Goal: Task Accomplishment & Management: Complete application form

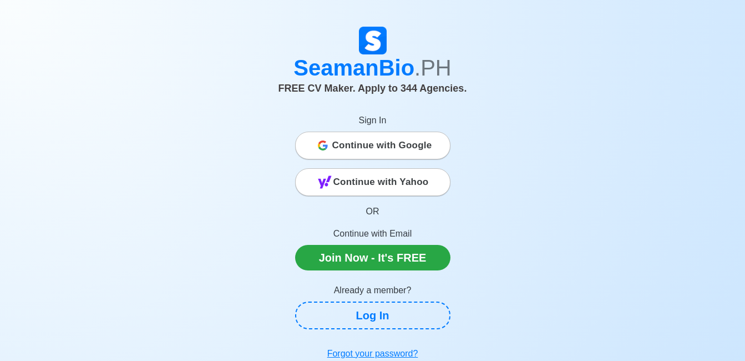
click at [228, 218] on div "SeamanBio .PH FREE CV Maker. Apply to 344 Agencies. Sign In Continue with Googl…" at bounding box center [373, 196] width 633 height 338
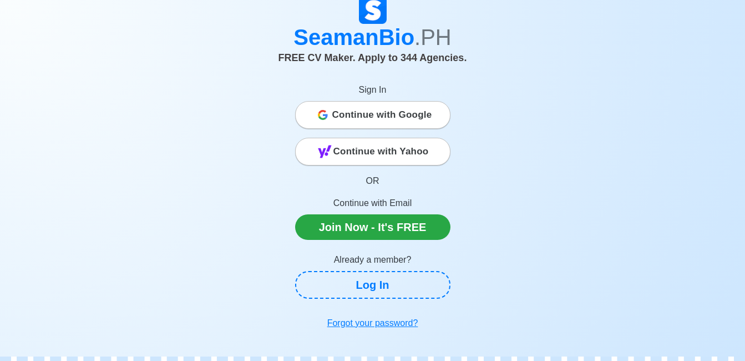
scroll to position [56, 0]
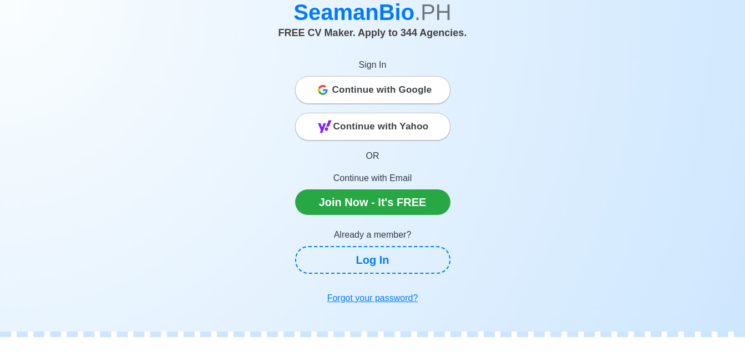
drag, startPoint x: 225, startPoint y: 157, endPoint x: 252, endPoint y: 169, distance: 30.0
click at [225, 157] on div "SeamanBio .PH FREE CV Maker. Apply to 344 Agencies. Sign In Continue with Googl…" at bounding box center [373, 140] width 633 height 338
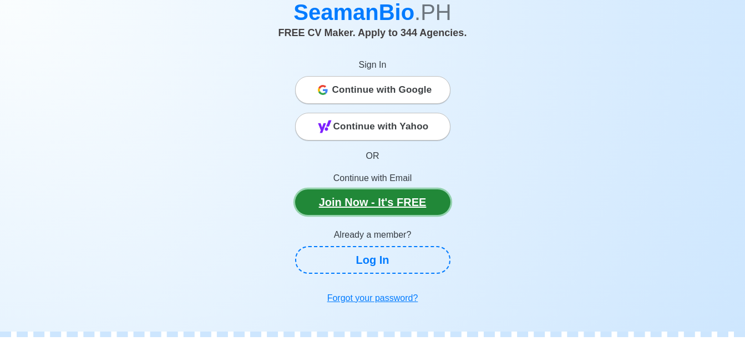
click at [361, 203] on link "Join Now - It's FREE" at bounding box center [372, 202] width 155 height 26
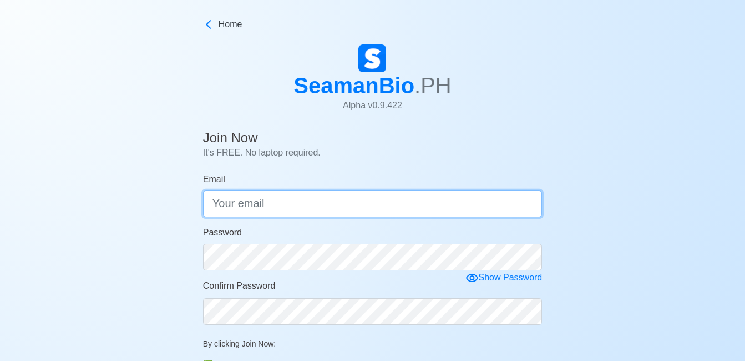
click at [332, 201] on input "Email" at bounding box center [373, 203] width 340 height 27
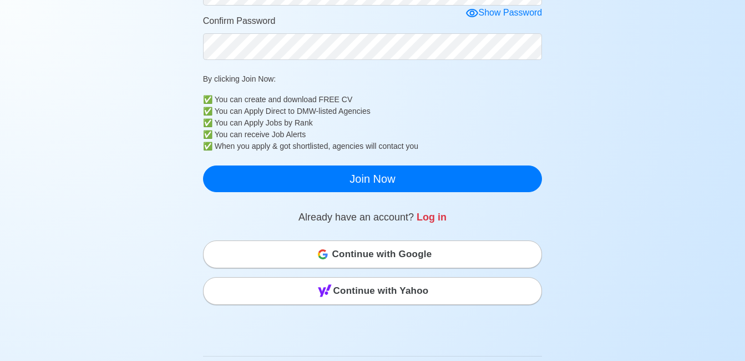
scroll to position [278, 0]
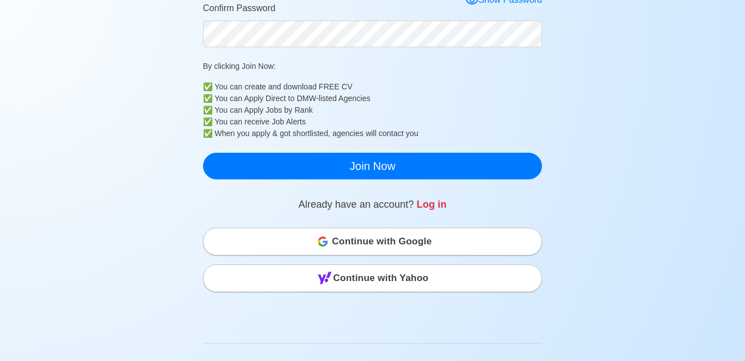
click at [365, 236] on span "Continue with Google" at bounding box center [382, 241] width 100 height 22
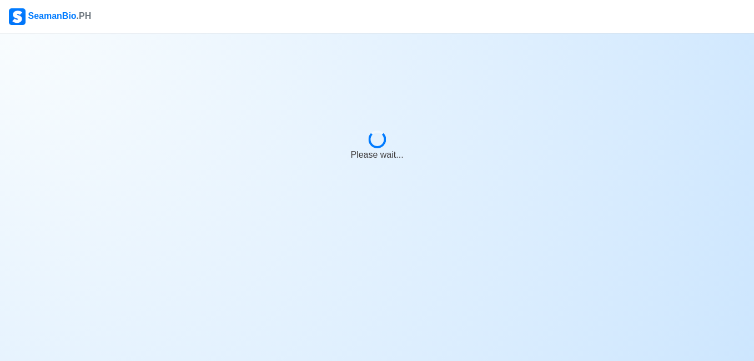
click at [215, 158] on body "SeamanBio .PH Please wait..." at bounding box center [377, 180] width 754 height 361
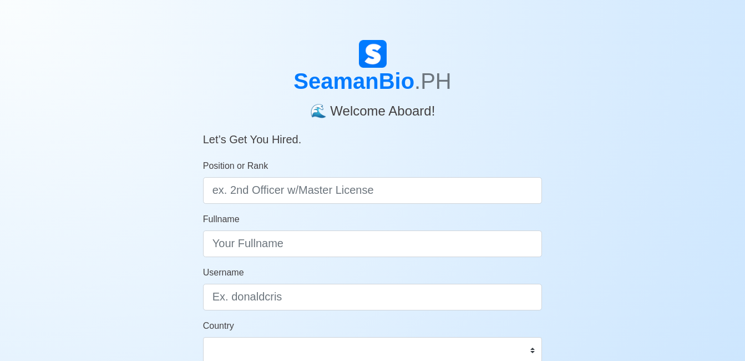
click at [128, 210] on div "SeamanBio .PH 🌊 Welcome Aboard! Let’s Get You Hired. Position or Rank Fullname …" at bounding box center [372, 332] width 745 height 585
click at [108, 198] on div "SeamanBio .PH 🌊 Welcome Aboard! Let’s Get You Hired. Position or Rank Fullname …" at bounding box center [372, 332] width 745 height 585
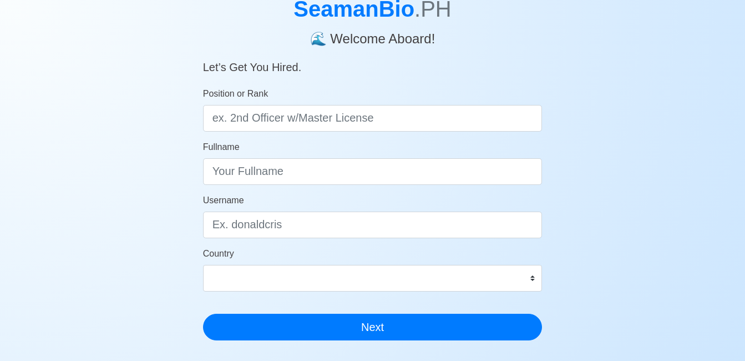
scroll to position [56, 0]
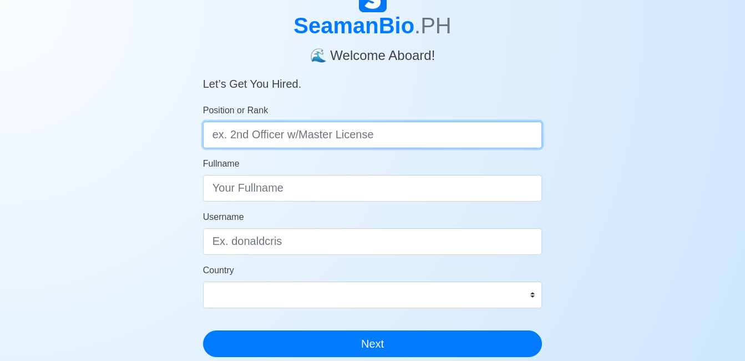
click at [267, 140] on input "Position or Rank" at bounding box center [373, 135] width 340 height 27
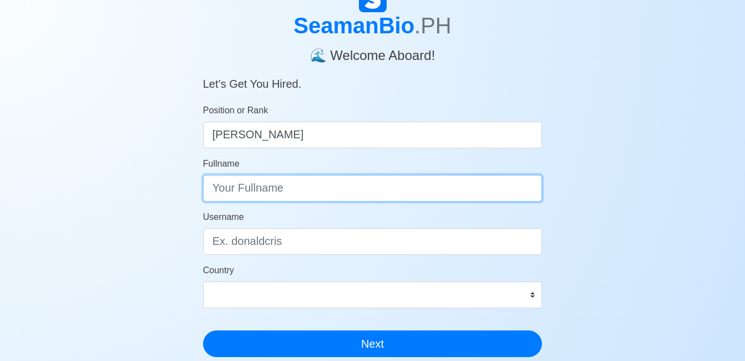
click at [275, 195] on input "Fullname" at bounding box center [373, 188] width 340 height 27
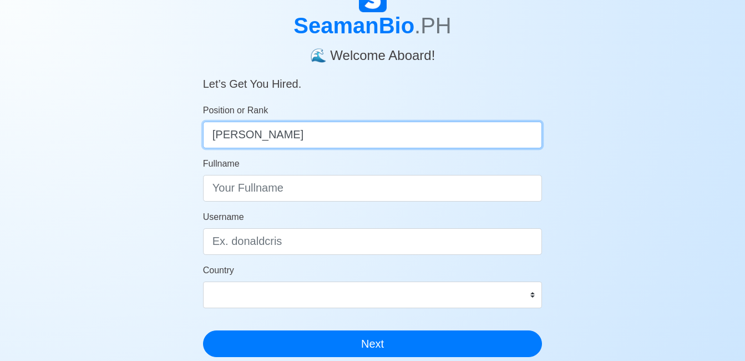
drag, startPoint x: 279, startPoint y: 135, endPoint x: 170, endPoint y: 139, distance: 108.8
click at [170, 139] on div "SeamanBio .PH 🌊 Welcome Aboard! Let’s Get You Hired. Position or Rank [PERSON_N…" at bounding box center [372, 276] width 745 height 585
type input "[PERSON_NAME]"
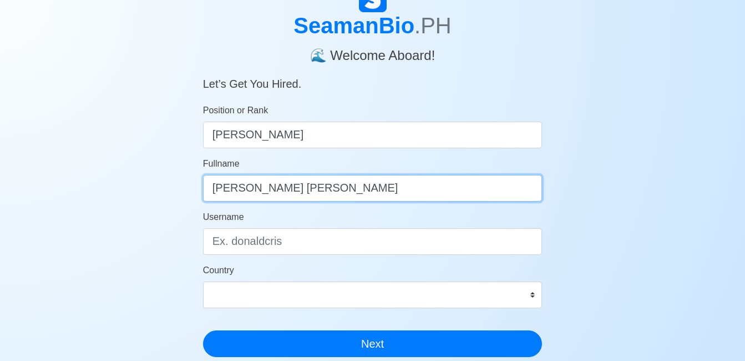
type input "[PERSON_NAME] [PERSON_NAME]"
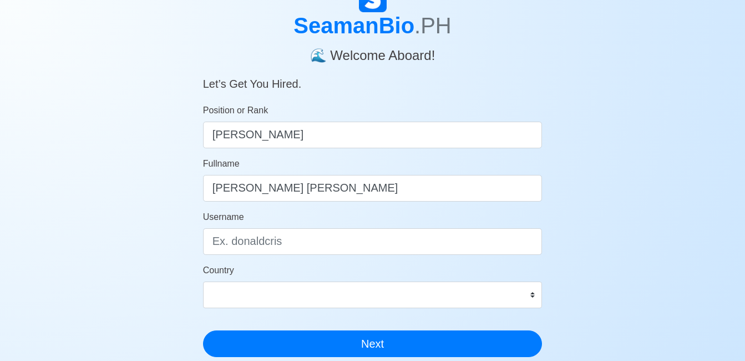
click at [116, 254] on div "SeamanBio .PH 🌊 Welcome Aboard! Let’s Get You Hired. Position or Rank [PERSON_N…" at bounding box center [372, 276] width 745 height 585
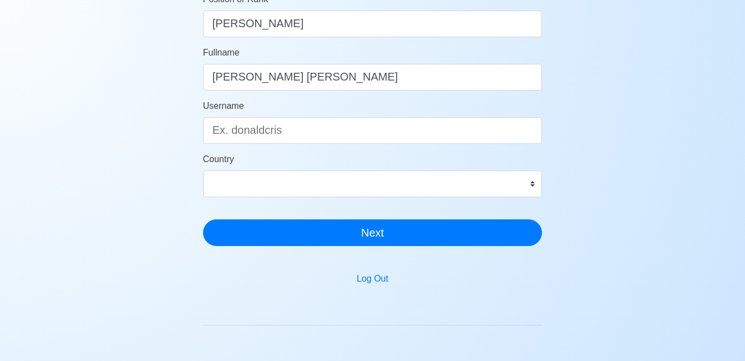
scroll to position [111, 0]
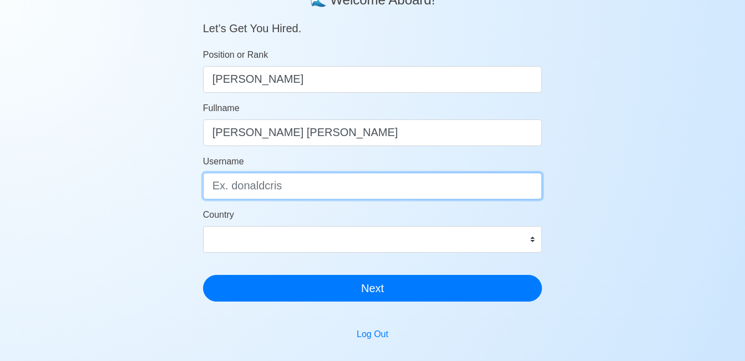
click at [252, 191] on input "Username" at bounding box center [373, 186] width 340 height 27
type input "fritz0018"
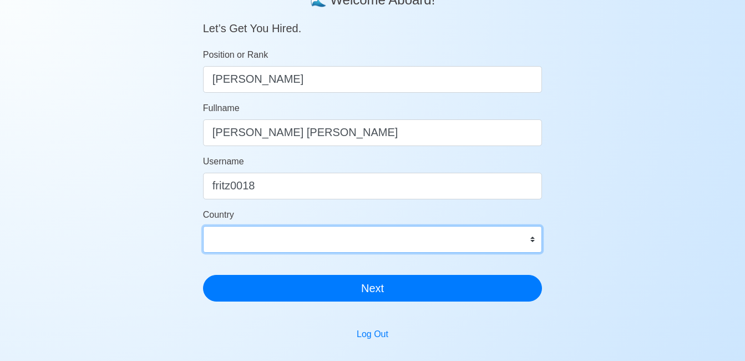
click at [337, 228] on select "[GEOGRAPHIC_DATA] [GEOGRAPHIC_DATA] [GEOGRAPHIC_DATA] [GEOGRAPHIC_DATA] [US_STA…" at bounding box center [373, 239] width 340 height 27
click at [347, 235] on select "[GEOGRAPHIC_DATA] [GEOGRAPHIC_DATA] [GEOGRAPHIC_DATA] [GEOGRAPHIC_DATA] [US_STA…" at bounding box center [373, 239] width 340 height 27
select select "PH"
click at [203, 226] on select "[GEOGRAPHIC_DATA] [GEOGRAPHIC_DATA] [GEOGRAPHIC_DATA] [GEOGRAPHIC_DATA] [US_STA…" at bounding box center [373, 239] width 340 height 27
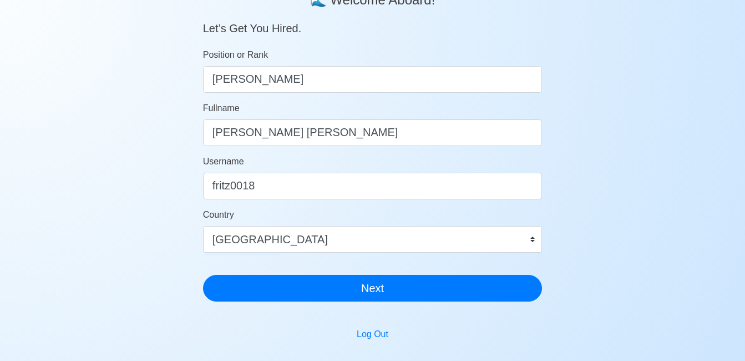
click at [134, 221] on div "SeamanBio .PH 🌊 Welcome Aboard! Let’s Get You Hired. Position or Rank [PERSON_N…" at bounding box center [372, 221] width 745 height 585
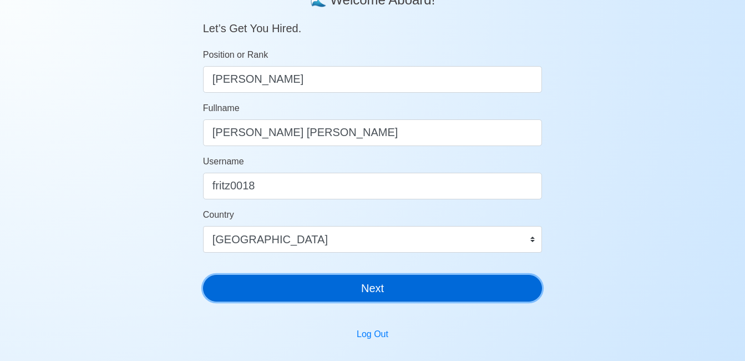
click at [339, 289] on button "Next" at bounding box center [373, 288] width 340 height 27
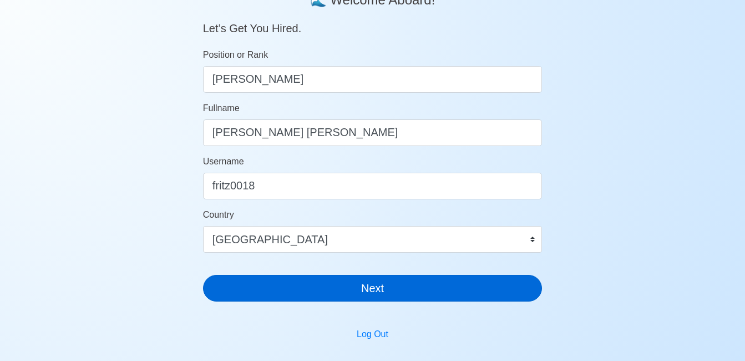
scroll to position [13, 0]
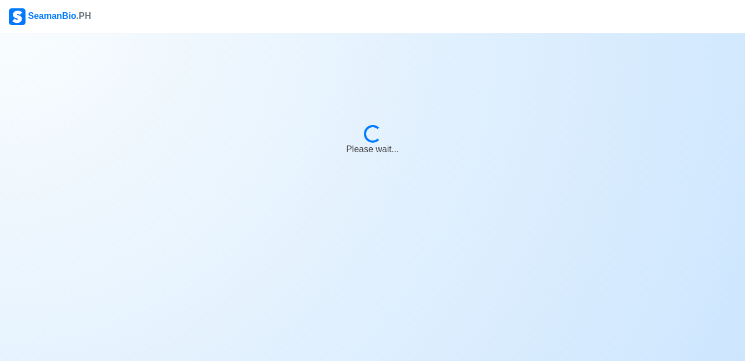
click at [231, 60] on div "SeamanBio .PH Loading... Please wait..." at bounding box center [372, 30] width 745 height 60
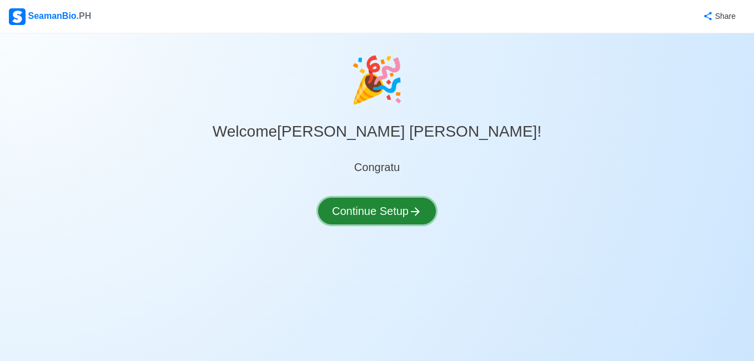
click at [401, 206] on button "Continue Setup" at bounding box center [377, 211] width 118 height 27
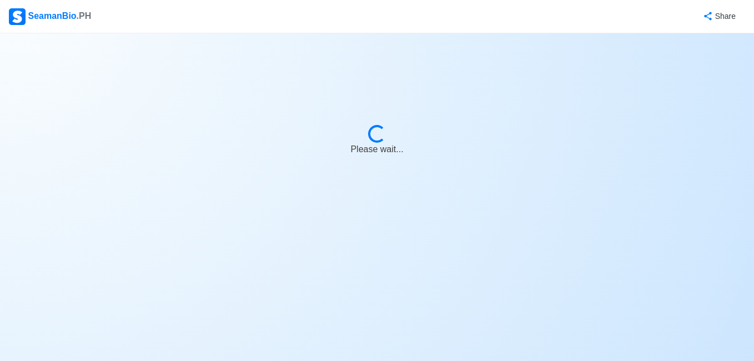
select select "Visible for Hiring"
select select "PH"
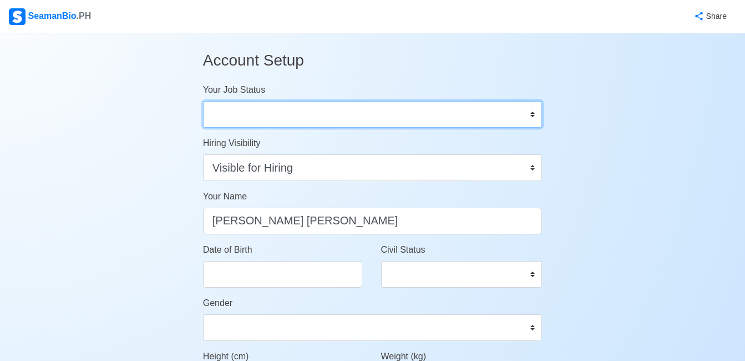
click at [513, 113] on select "Onboard Actively Looking for Job Not Looking for Job" at bounding box center [373, 114] width 340 height 27
select select "Actively Looking for Job"
click at [203, 101] on select "Onboard Actively Looking for Job Not Looking for Job" at bounding box center [373, 114] width 340 height 27
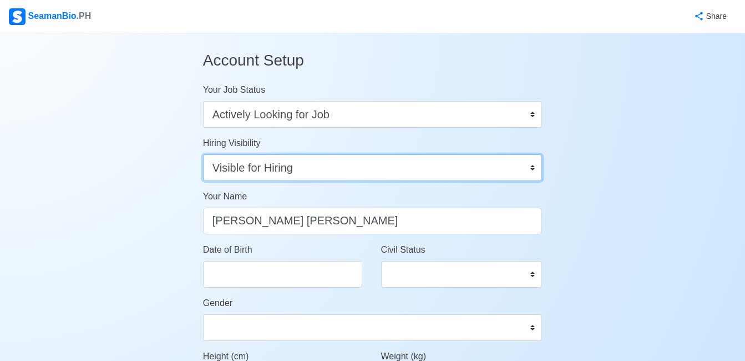
click at [531, 168] on select "Visible for Hiring Not Visible for Hiring" at bounding box center [373, 167] width 340 height 27
click at [525, 165] on select "Visible for Hiring Not Visible for Hiring" at bounding box center [373, 167] width 340 height 27
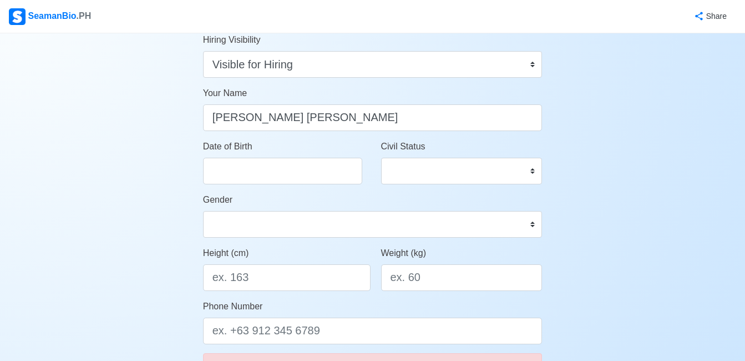
scroll to position [111, 0]
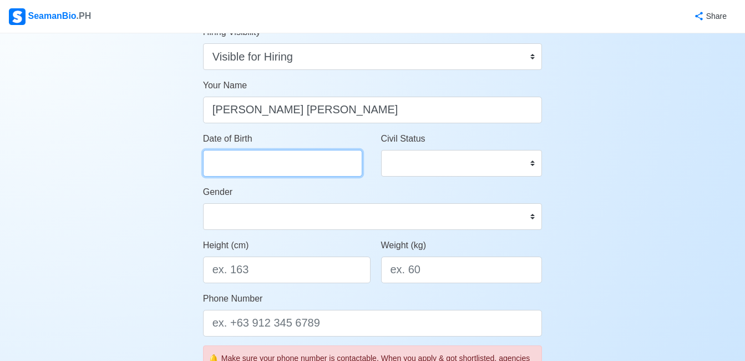
click at [249, 160] on input "Date of Birth" at bounding box center [282, 163] width 159 height 27
select select "****"
select select "******"
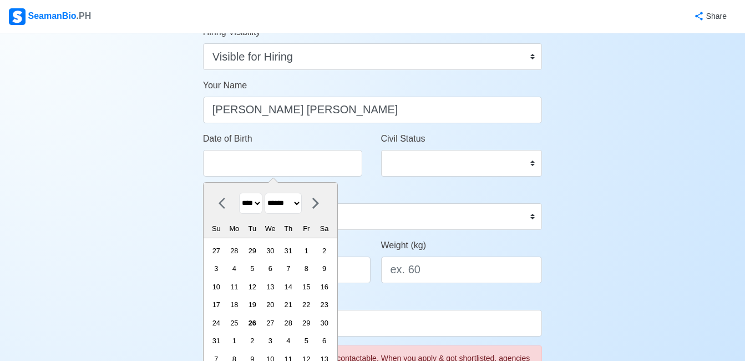
click at [263, 205] on select "**** **** **** **** **** **** **** **** **** **** **** **** **** **** **** ****…" at bounding box center [250, 204] width 23 height 22
select select "****"
click at [239, 193] on select "**** **** **** **** **** **** **** **** **** **** **** **** **** **** **** ****…" at bounding box center [250, 204] width 23 height 22
click at [300, 201] on select "******* ******** ***** ***** *** **** **** ****** ********* ******* ******** **…" at bounding box center [283, 204] width 37 height 22
select select "***"
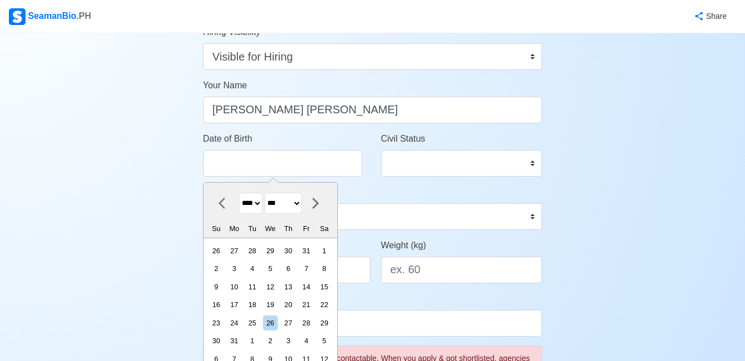
click at [269, 193] on select "******* ******** ***** ***** *** **** **** ****** ********* ******* ******** **…" at bounding box center [283, 204] width 37 height 22
click at [278, 304] on div "20" at bounding box center [270, 304] width 15 height 15
type input "[DATE]"
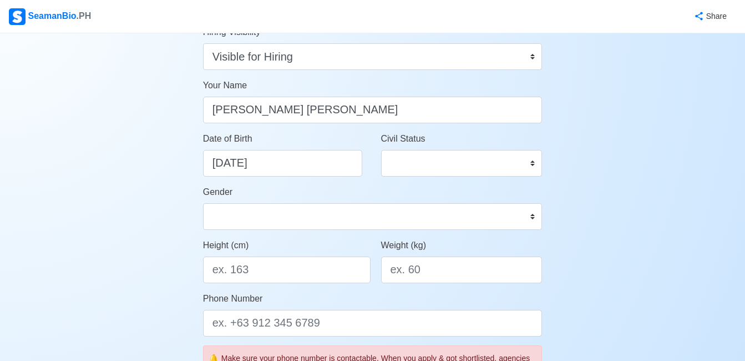
click at [362, 170] on div "Date of Birth [DEMOGRAPHIC_DATA]" at bounding box center [287, 154] width 168 height 44
click at [421, 157] on select "Single Married Widowed Separated" at bounding box center [462, 163] width 162 height 27
select select "Single"
click at [381, 150] on select "Single Married Widowed Separated" at bounding box center [462, 163] width 162 height 27
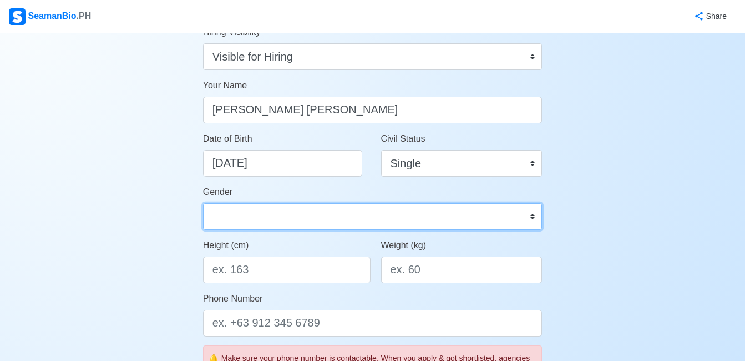
click at [294, 215] on select "[DEMOGRAPHIC_DATA] [DEMOGRAPHIC_DATA]" at bounding box center [373, 216] width 340 height 27
click at [203, 203] on select "[DEMOGRAPHIC_DATA] [DEMOGRAPHIC_DATA]" at bounding box center [373, 216] width 340 height 27
click at [251, 215] on select "[DEMOGRAPHIC_DATA] [DEMOGRAPHIC_DATA]" at bounding box center [373, 216] width 340 height 27
select select "[DEMOGRAPHIC_DATA]"
click at [203, 203] on select "[DEMOGRAPHIC_DATA] [DEMOGRAPHIC_DATA]" at bounding box center [373, 216] width 340 height 27
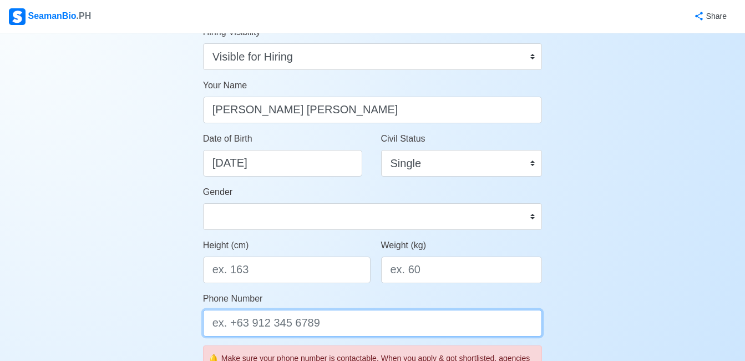
click at [264, 330] on input "Phone Number" at bounding box center [373, 323] width 340 height 27
type input "="
type input "[PHONE_NUMBER]"
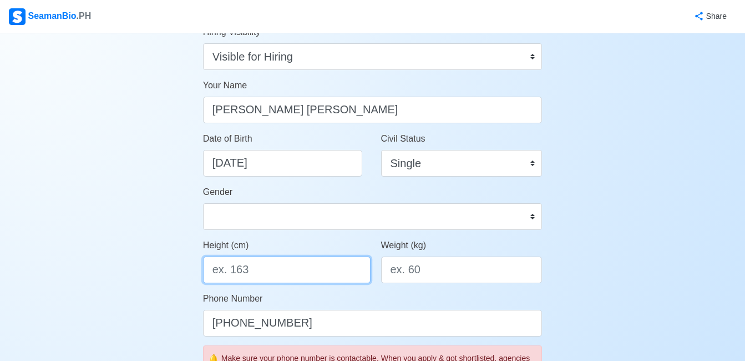
click at [266, 277] on input "Height (cm)" at bounding box center [287, 269] width 168 height 27
click at [273, 269] on input "Height (cm)" at bounding box center [287, 269] width 168 height 27
click at [248, 276] on input "Height (cm)" at bounding box center [287, 269] width 168 height 27
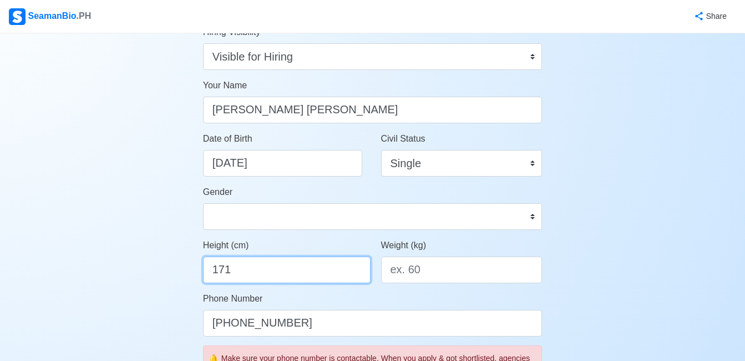
type input "171"
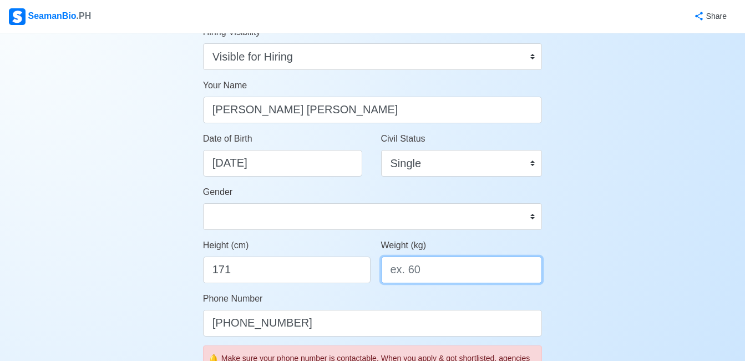
click at [447, 280] on input "Weight (kg)" at bounding box center [462, 269] width 162 height 27
click at [430, 264] on input "85" at bounding box center [462, 269] width 162 height 27
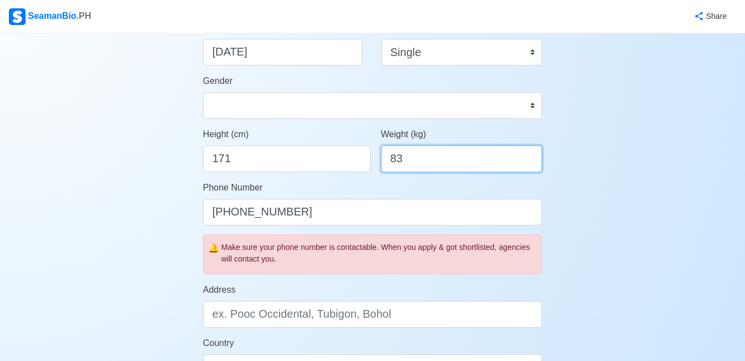
scroll to position [278, 0]
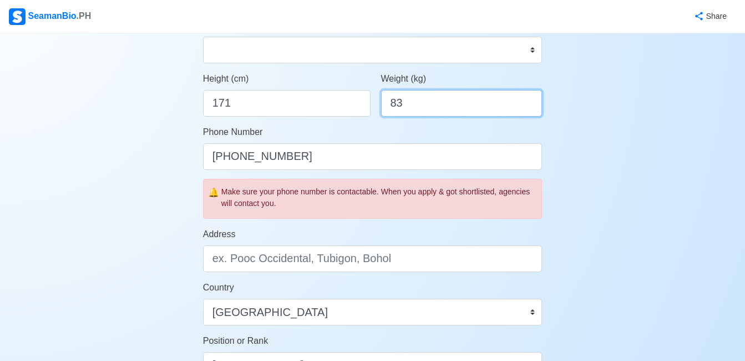
type input "83"
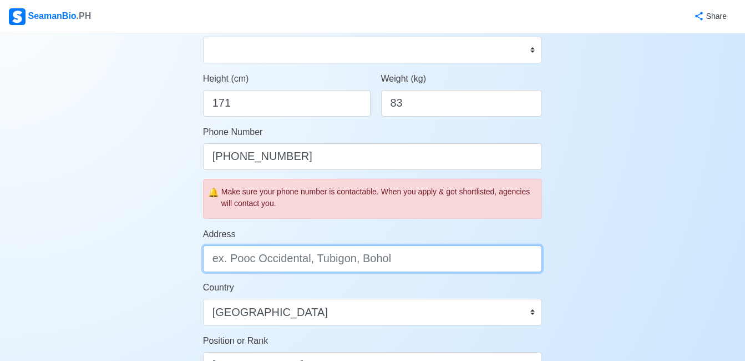
click at [309, 261] on input "Address" at bounding box center [373, 258] width 340 height 27
type input "[STREET_ADDRESS] [GEOGRAPHIC_DATA], [GEOGRAPHIC_DATA]"
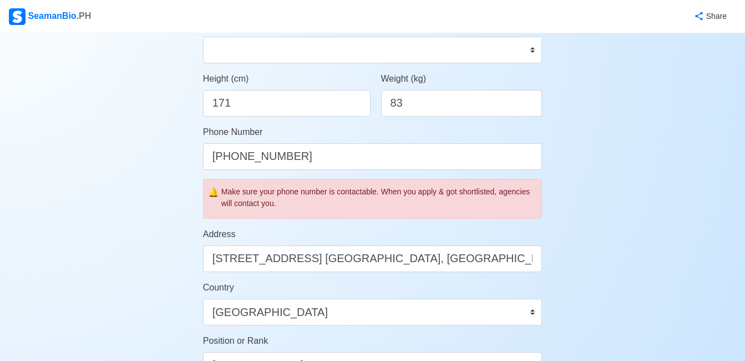
click at [402, 275] on form "Your Job Status Onboard Actively Looking for Job Not Looking for Job Hiring Vis…" at bounding box center [373, 212] width 340 height 813
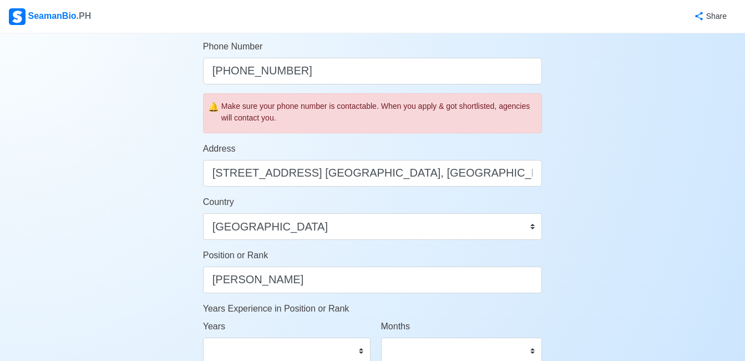
scroll to position [389, 0]
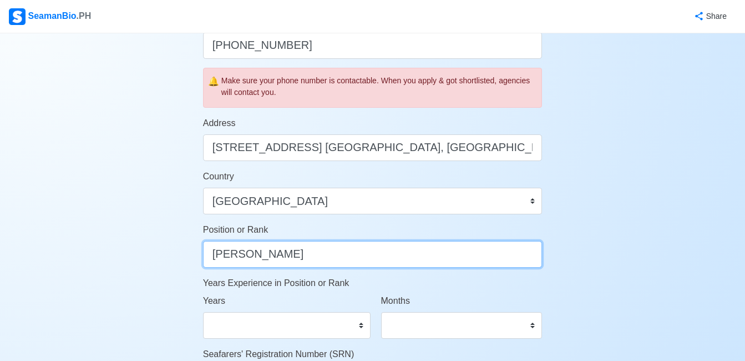
click at [293, 259] on input "[PERSON_NAME]" at bounding box center [373, 254] width 340 height 27
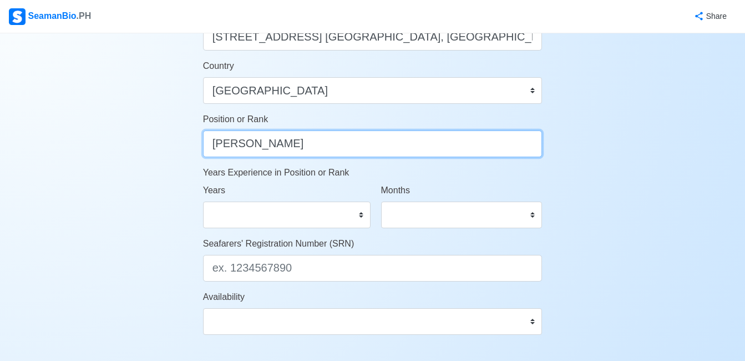
scroll to position [500, 0]
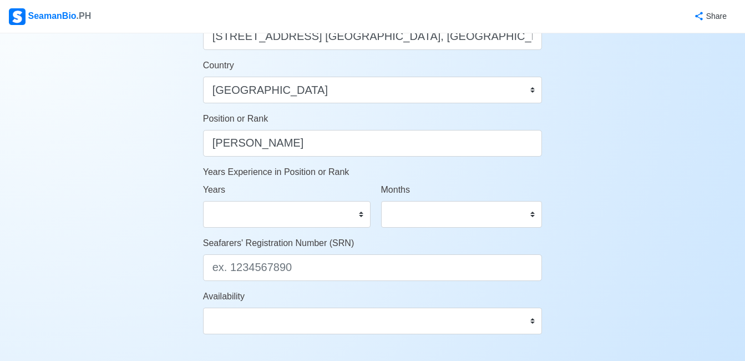
click at [184, 234] on div "Account Setup Your Job Status Onboard Actively Looking for Job Not Looking for …" at bounding box center [372, 20] width 745 height 972
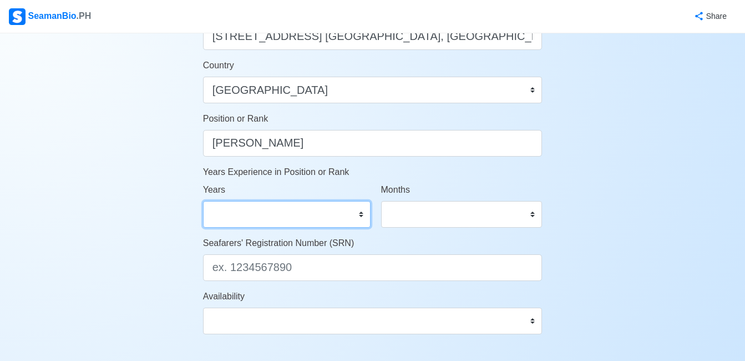
click at [360, 216] on select "0 1 2 3 4 5 6 7 8 9 10 11 12 13 14 15 16 17 18 19 20 21 22 23 24 25 26 27 28 29…" at bounding box center [287, 214] width 168 height 27
select select "0"
click at [203, 201] on select "0 1 2 3 4 5 6 7 8 9 10 11 12 13 14 15 16 17 18 19 20 21 22 23 24 25 26 27 28 29…" at bounding box center [287, 214] width 168 height 27
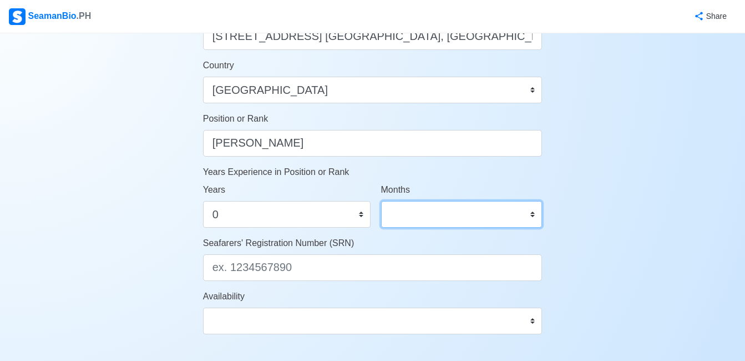
click at [451, 214] on select "0 1 2 3 4 5 6 7 8 9 10 11" at bounding box center [462, 214] width 162 height 27
select select "0"
click at [381, 201] on select "0 1 2 3 4 5 6 7 8 9 10 11" at bounding box center [462, 214] width 162 height 27
click at [586, 208] on div "Account Setup Your Job Status Onboard Actively Looking for Job Not Looking for …" at bounding box center [372, 20] width 745 height 972
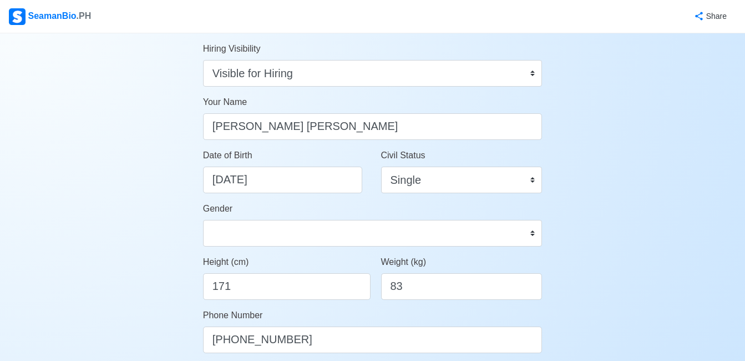
scroll to position [278, 0]
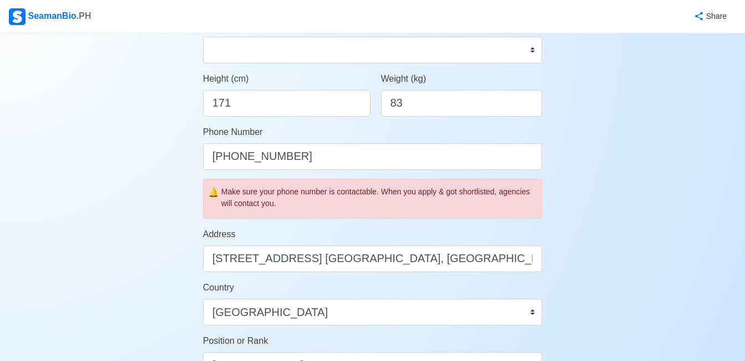
click at [633, 166] on div "Account Setup Your Job Status Onboard Actively Looking for Job Not Looking for …" at bounding box center [372, 242] width 745 height 972
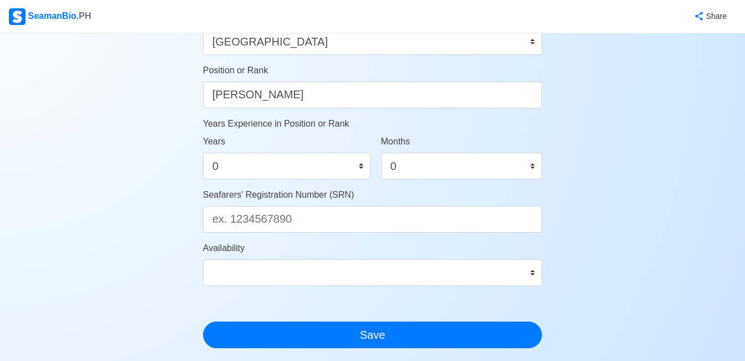
scroll to position [555, 0]
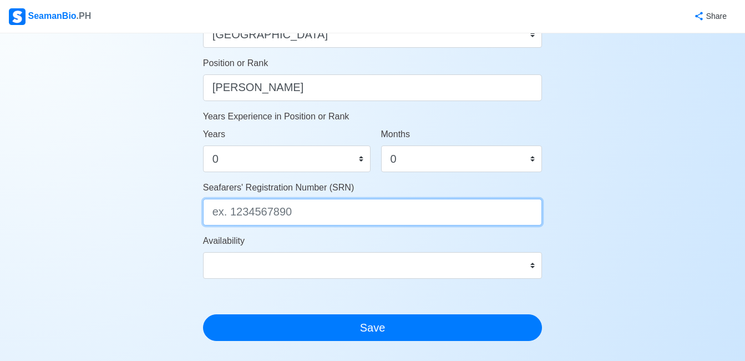
click at [252, 216] on input "Seafarers' Registration Number (SRN)" at bounding box center [373, 212] width 340 height 27
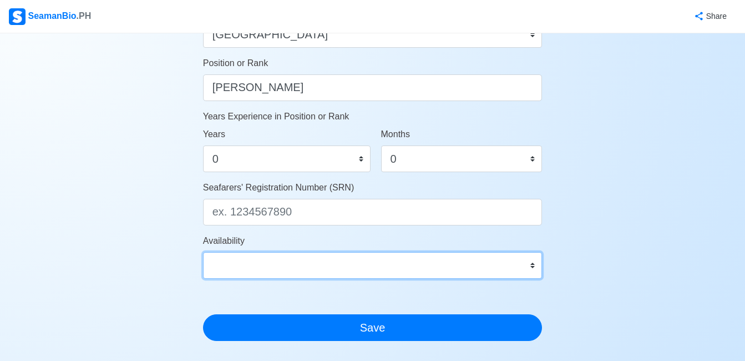
click at [537, 264] on select "Immediate [DATE] [DATE] [DATE] [DATE] [DATE] [DATE] [DATE] [DATE] [DATE]" at bounding box center [373, 265] width 340 height 27
select select "4102416000000"
click at [203, 252] on select "Immediate [DATE] [DATE] [DATE] [DATE] [DATE] [DATE] [DATE] [DATE] [DATE]" at bounding box center [373, 265] width 340 height 27
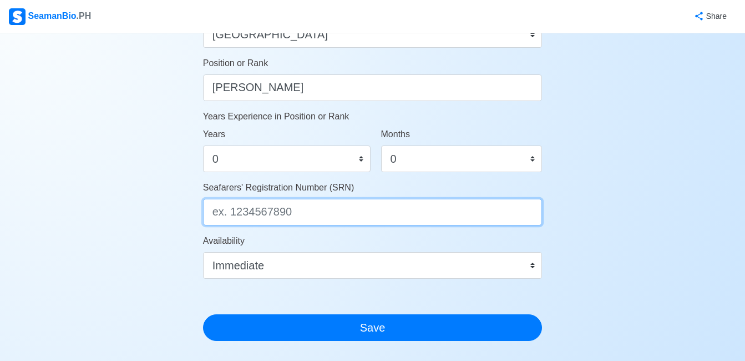
click at [299, 217] on input "Seafarers' Registration Number (SRN)" at bounding box center [373, 212] width 340 height 27
click at [264, 216] on input "Seafarers' Registration Number (SRN)" at bounding box center [373, 212] width 340 height 27
paste input "9805200052"
click at [326, 215] on input "9805200052" at bounding box center [373, 212] width 340 height 27
click at [290, 214] on input "9805200052" at bounding box center [373, 212] width 340 height 27
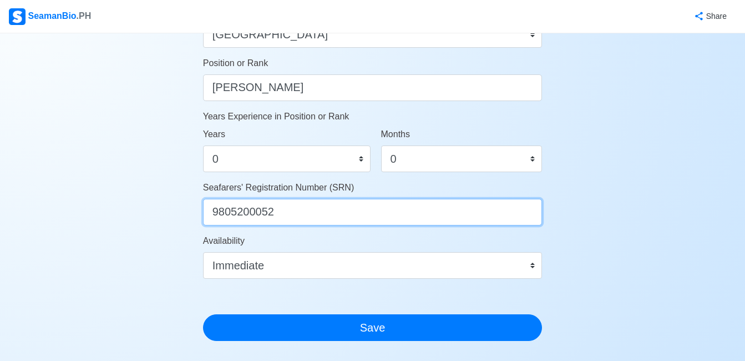
type input "9805200052"
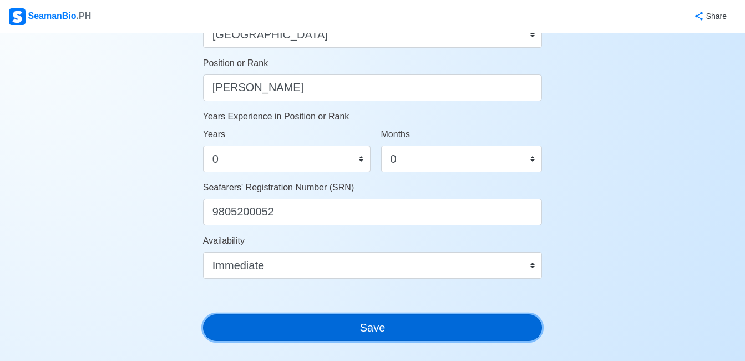
click at [351, 326] on button "Save" at bounding box center [373, 327] width 340 height 27
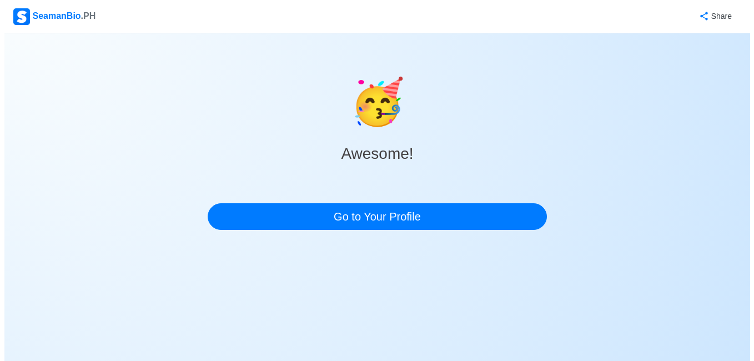
scroll to position [0, 0]
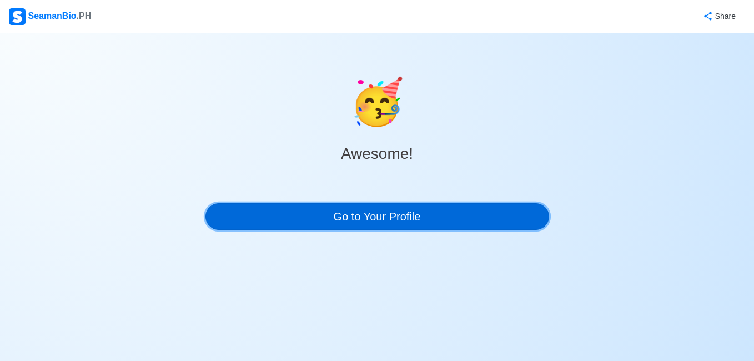
click at [330, 213] on link "Go to Your Profile" at bounding box center [377, 216] width 344 height 27
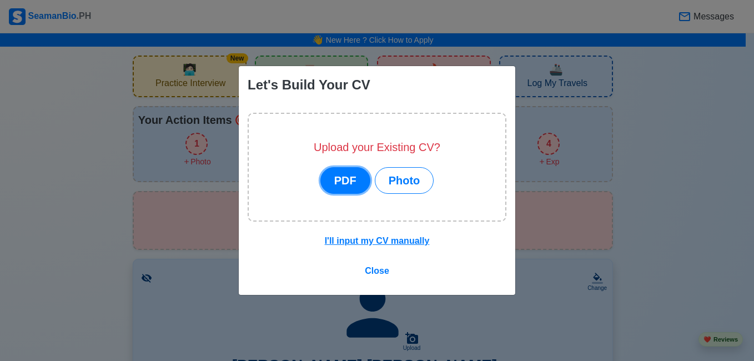
click at [348, 184] on button "PDF" at bounding box center [345, 180] width 50 height 27
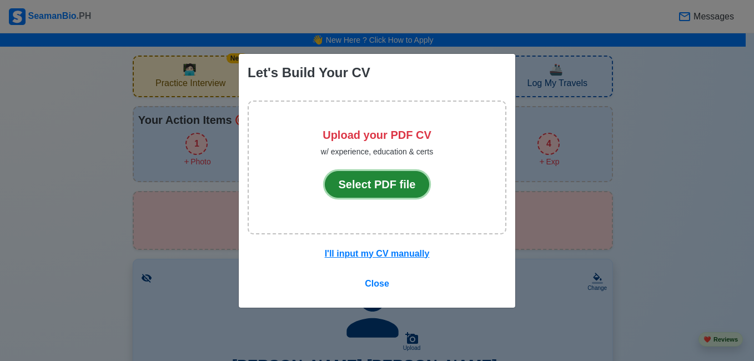
click at [370, 185] on button "Select PDF file" at bounding box center [377, 184] width 105 height 27
click at [381, 215] on p at bounding box center [377, 209] width 112 height 22
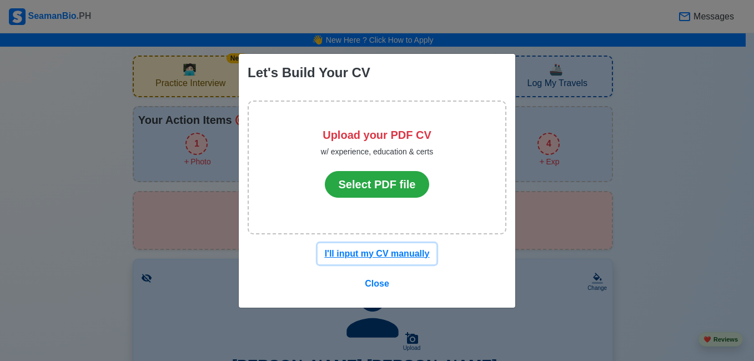
click at [368, 251] on u "I'll input my CV manually" at bounding box center [377, 253] width 105 height 9
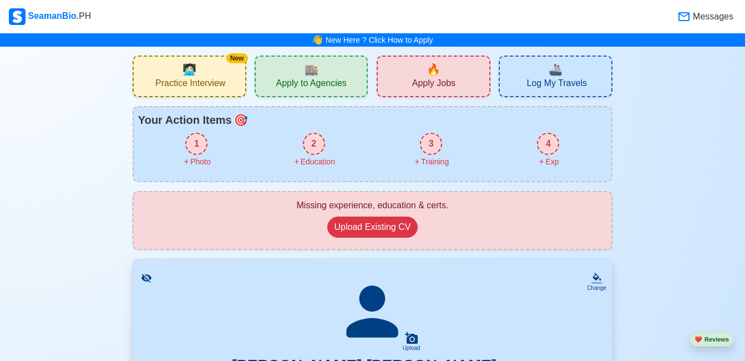
click at [453, 233] on div "Missing experience, education & certs. Upload Existing CV" at bounding box center [373, 220] width 460 height 43
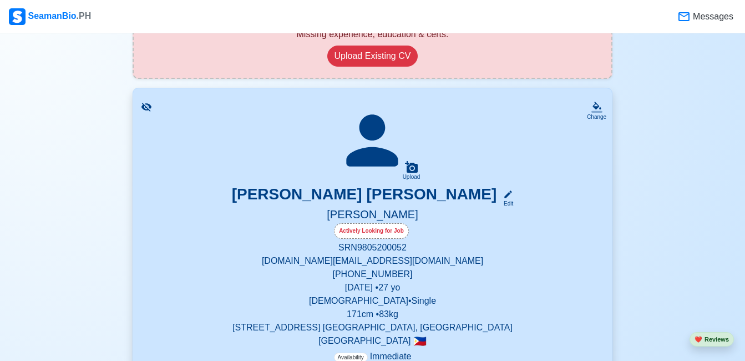
scroll to position [167, 0]
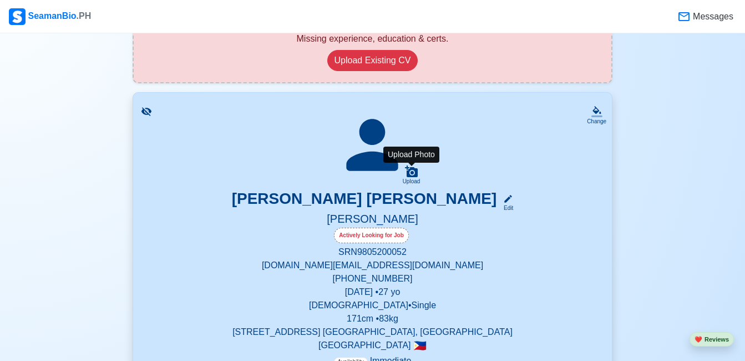
click at [412, 177] on icon at bounding box center [411, 171] width 13 height 12
click at [0, 0] on input "Upload" at bounding box center [0, 0] width 0 height 0
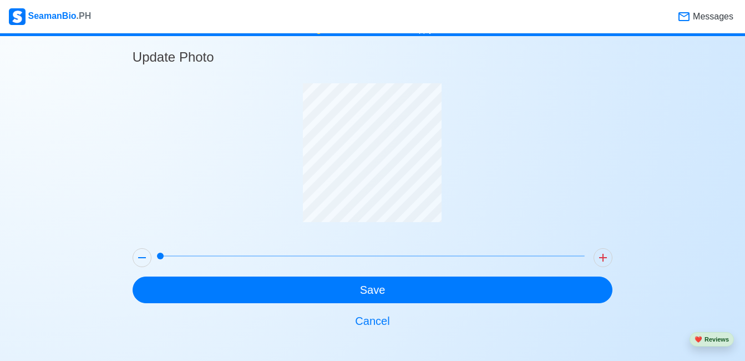
scroll to position [9, 0]
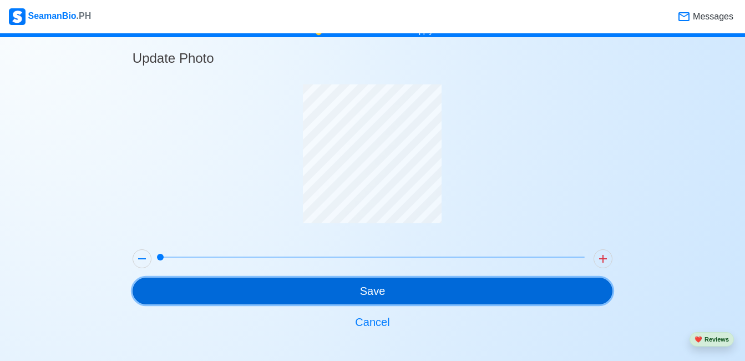
click at [406, 286] on button "Save" at bounding box center [373, 291] width 480 height 27
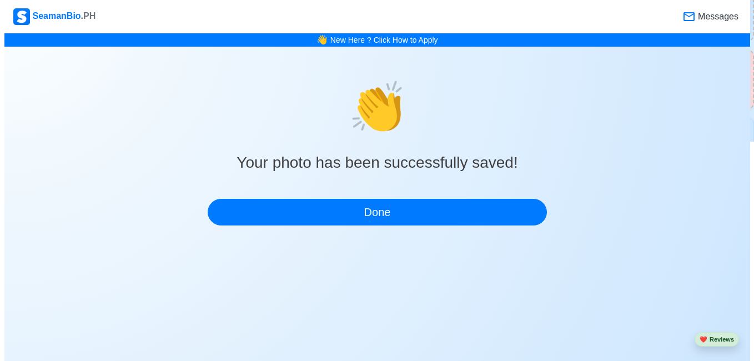
scroll to position [0, 0]
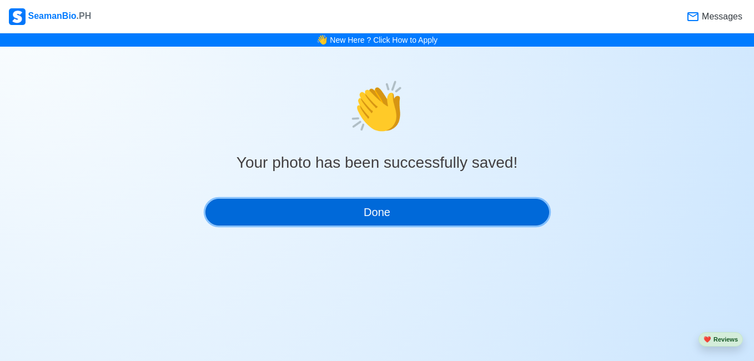
click at [314, 220] on button "Done" at bounding box center [377, 212] width 344 height 27
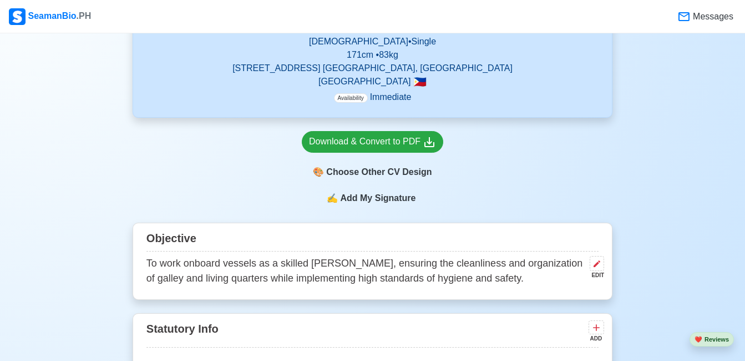
scroll to position [444, 0]
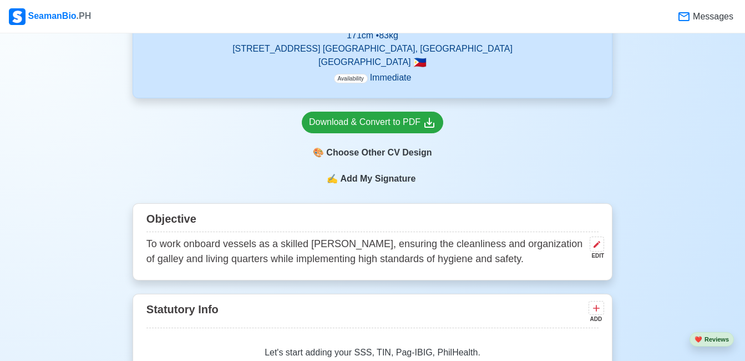
click at [524, 270] on div "Objective To work onboard vessels as a skilled [PERSON_NAME], ensuring the clea…" at bounding box center [373, 241] width 480 height 77
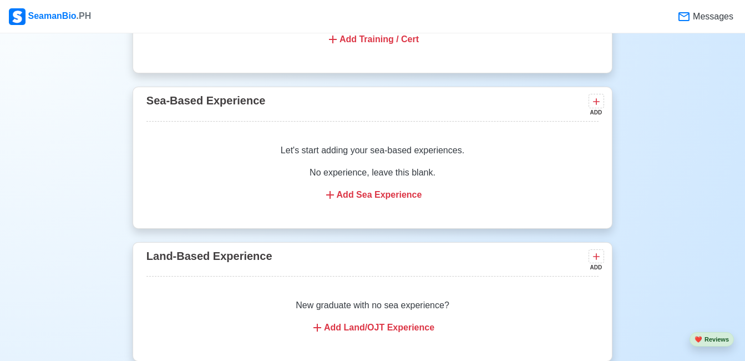
scroll to position [1665, 0]
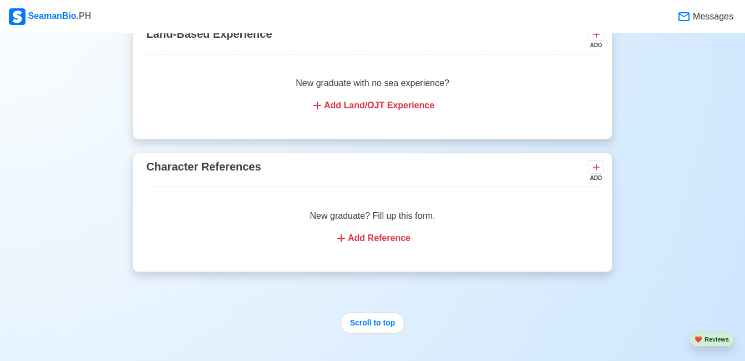
click at [385, 245] on div "Add Reference" at bounding box center [373, 237] width 426 height 13
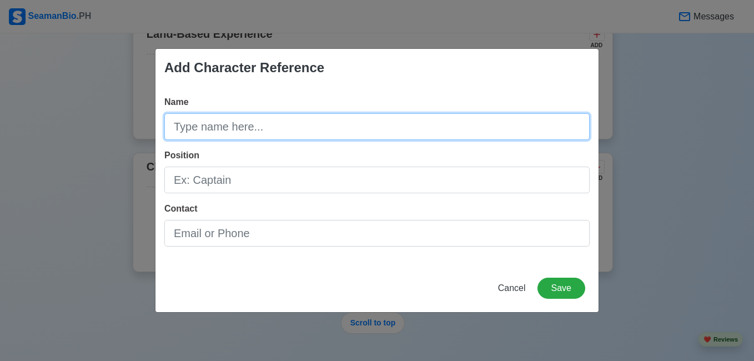
click at [285, 123] on input "Name" at bounding box center [376, 126] width 425 height 27
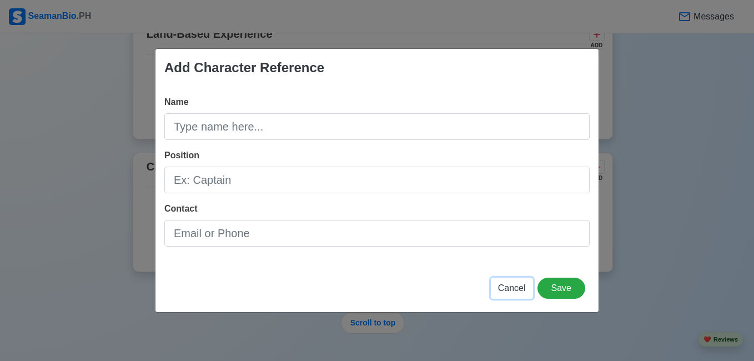
click at [518, 290] on span "Cancel" at bounding box center [512, 287] width 28 height 9
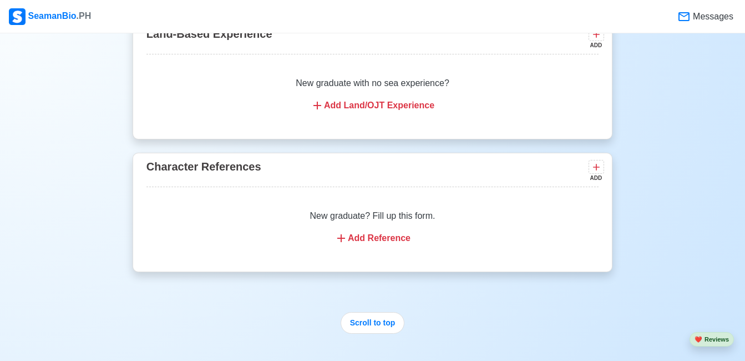
click at [598, 173] on icon at bounding box center [596, 167] width 11 height 11
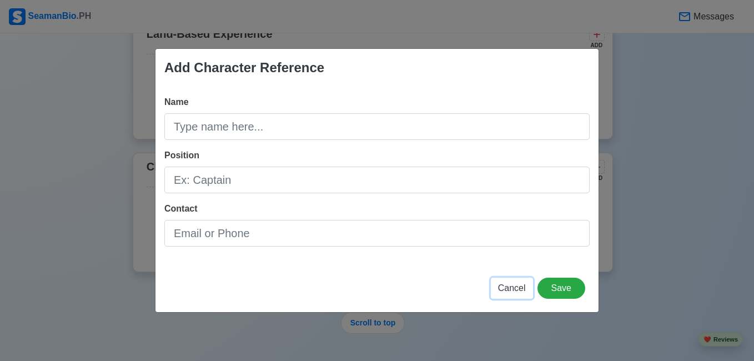
click at [517, 288] on span "Cancel" at bounding box center [512, 287] width 28 height 9
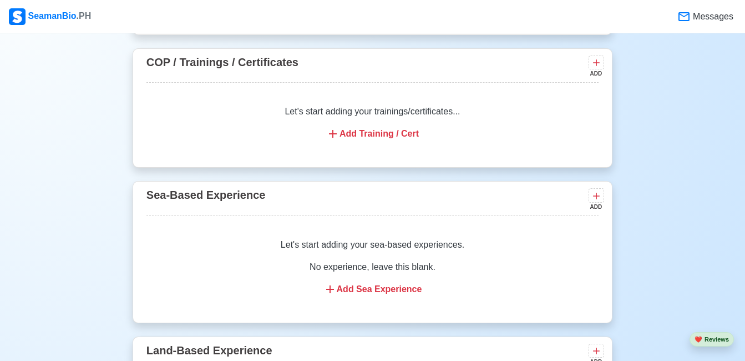
scroll to position [1221, 0]
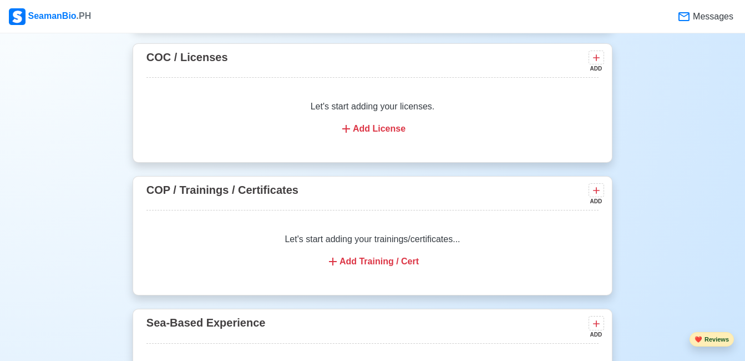
click at [717, 340] on button "❤️ Reviews" at bounding box center [712, 339] width 44 height 15
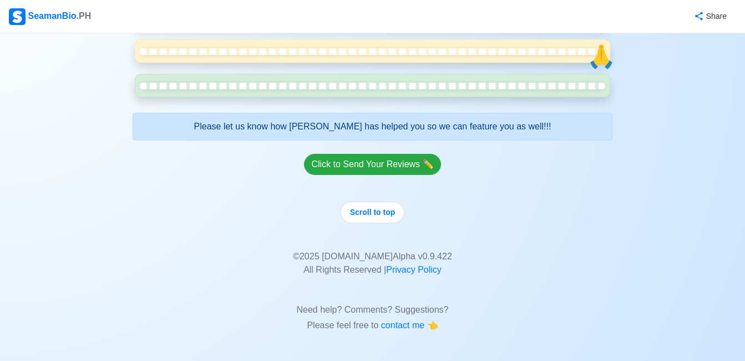
scroll to position [1443, 0]
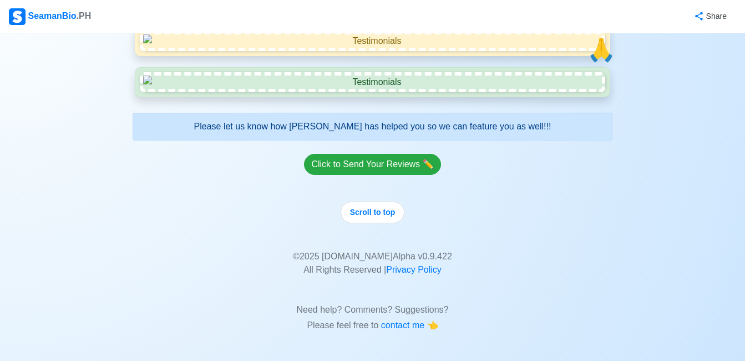
scroll to position [2165, 0]
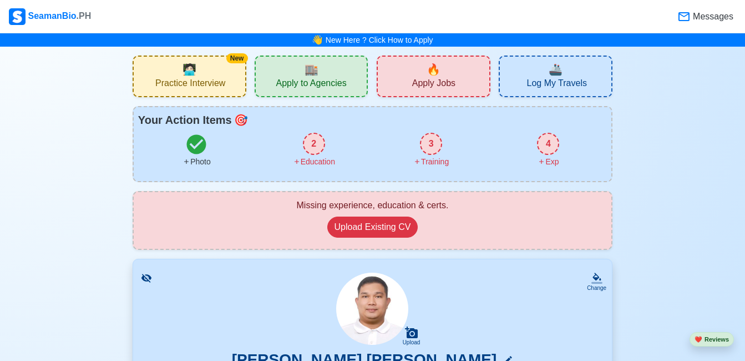
click at [301, 145] on div "2 Education" at bounding box center [313, 150] width 117 height 35
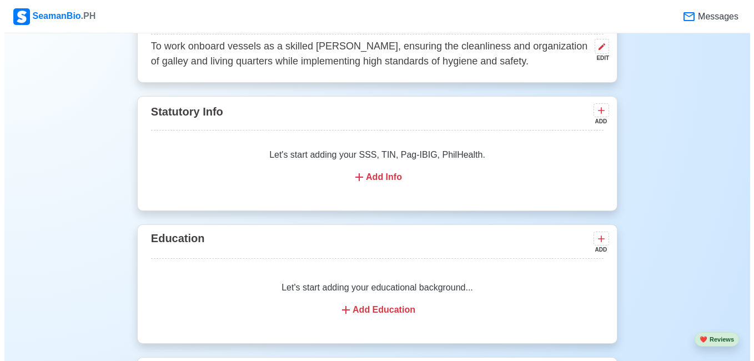
scroll to position [821, 0]
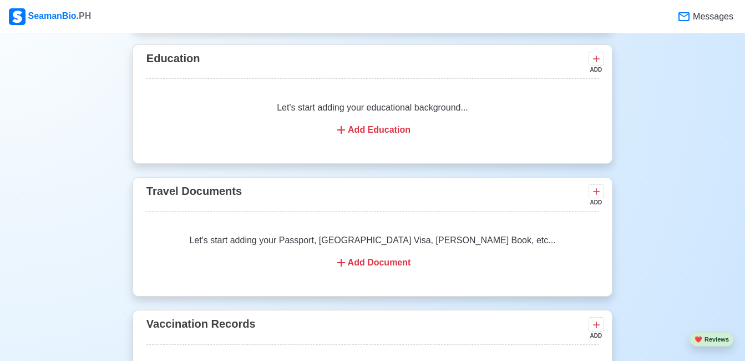
click at [366, 129] on div "Add Education" at bounding box center [373, 129] width 426 height 13
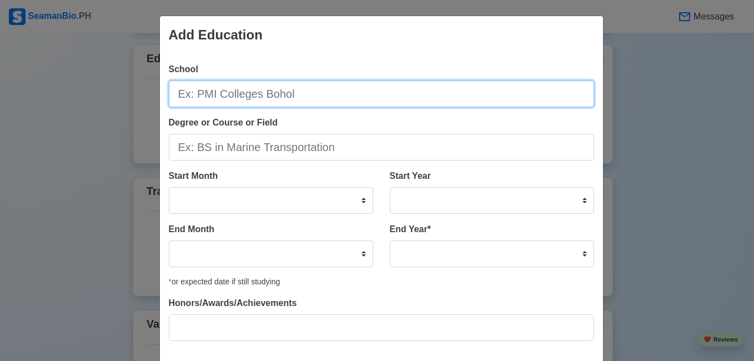
click at [291, 94] on input "School" at bounding box center [381, 93] width 425 height 27
type input "M. S. ENVERGA FOUNDATION INC."
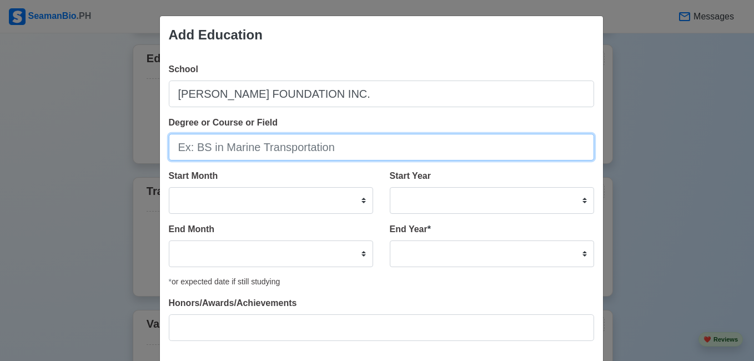
click at [248, 150] on input "Degree or Course or Field" at bounding box center [381, 147] width 425 height 27
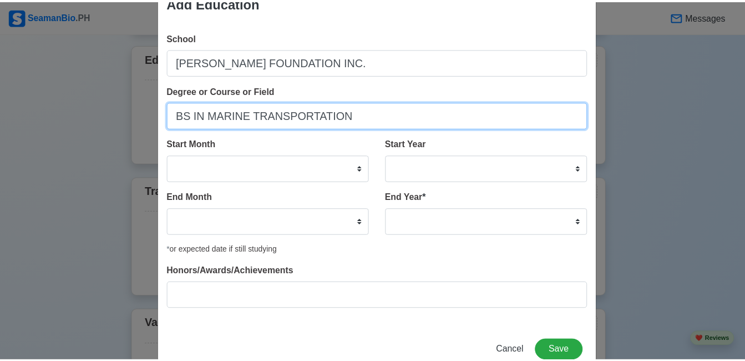
scroll to position [62, 0]
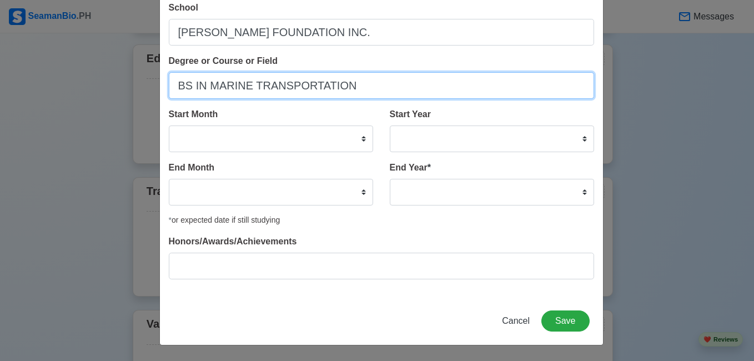
type input "BS IN MARINE TRANSPORTATION"
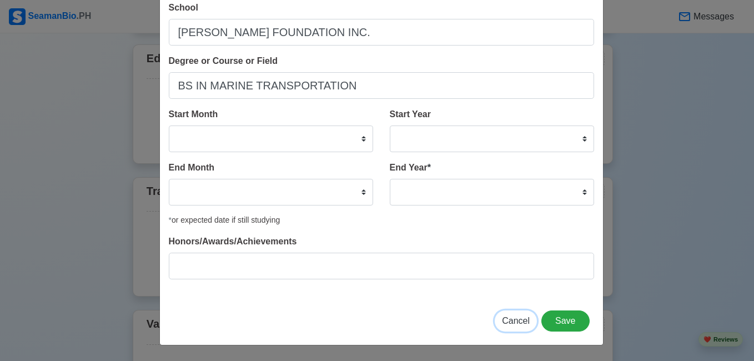
click at [516, 321] on span "Cancel" at bounding box center [516, 320] width 28 height 9
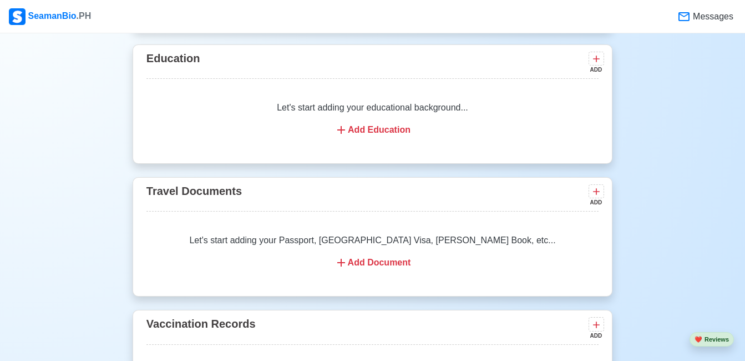
drag, startPoint x: 35, startPoint y: 152, endPoint x: 40, endPoint y: 148, distance: 6.0
click at [39, 149] on div "New 🧑🏻‍💻 Practice Interview 🏬 Apply to Agencies 🔥 Apply Jobs 🚢 Log My Travels Y…" at bounding box center [372, 303] width 745 height 2157
